Goal: Register for event/course

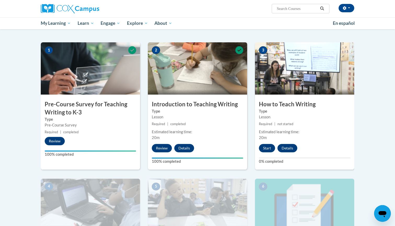
scroll to position [94, 0]
click at [270, 146] on button "Start" at bounding box center [267, 148] width 16 height 8
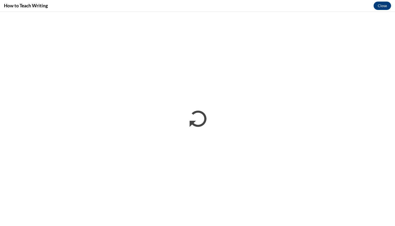
scroll to position [0, 0]
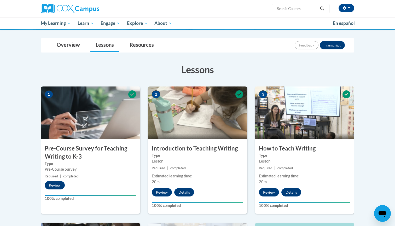
scroll to position [190, 0]
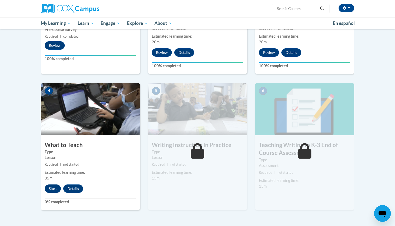
click at [51, 191] on button "Start" at bounding box center [53, 188] width 16 height 8
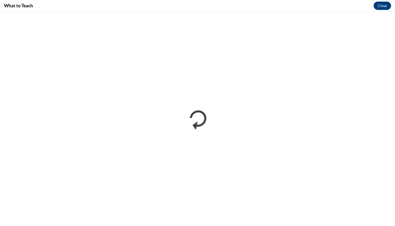
scroll to position [0, 0]
